Goal: Entertainment & Leisure: Consume media (video, audio)

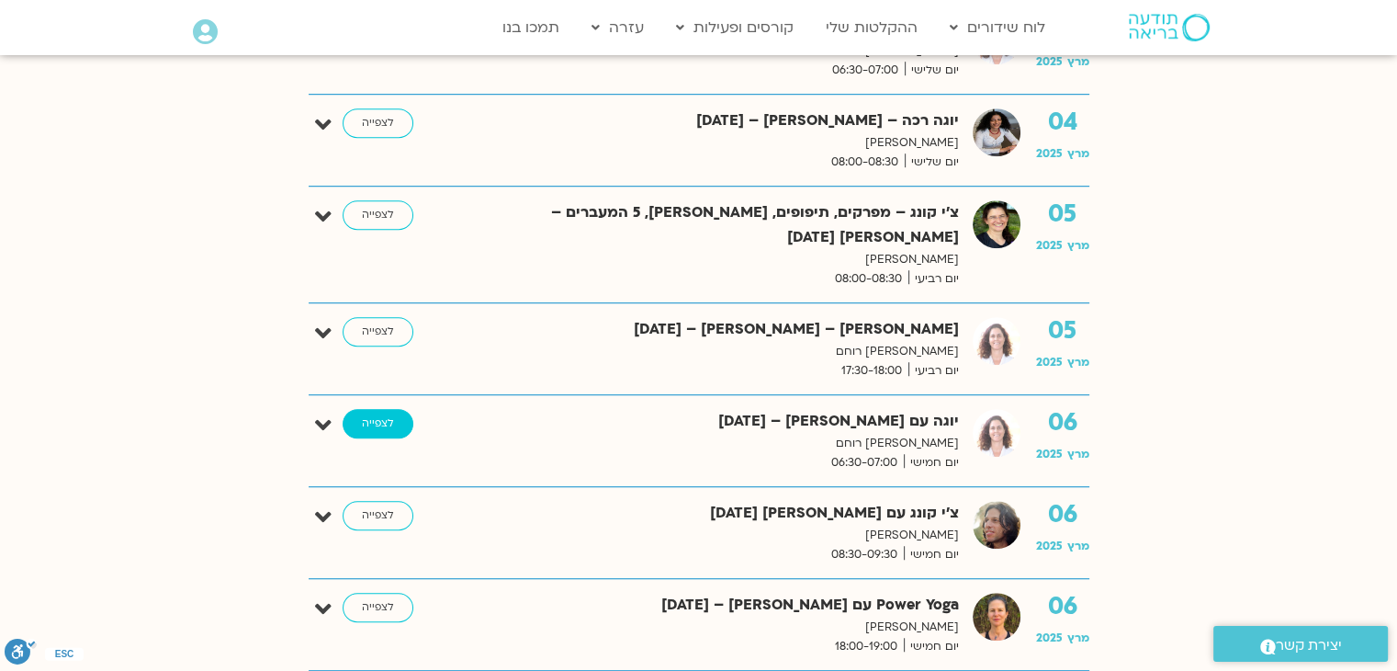
click at [376, 409] on link "לצפייה" at bounding box center [378, 423] width 71 height 29
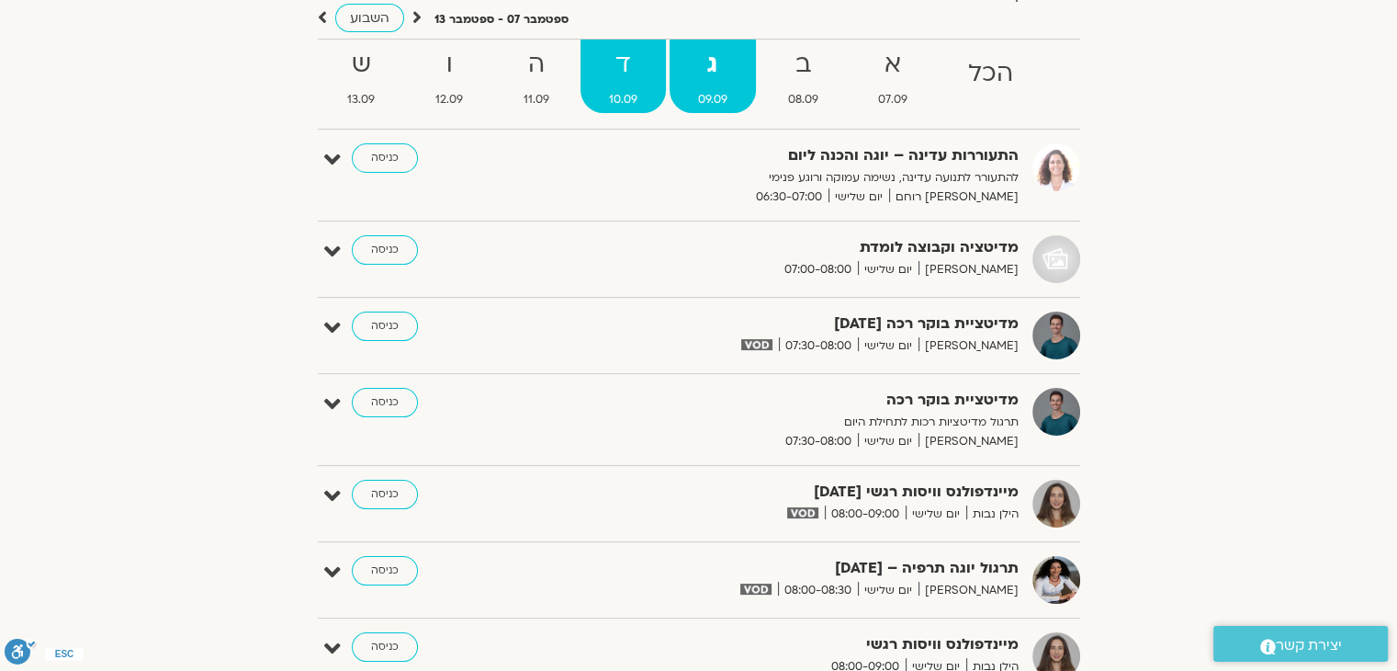
click at [603, 96] on span "10.09" at bounding box center [623, 99] width 85 height 19
